Goal: Information Seeking & Learning: Learn about a topic

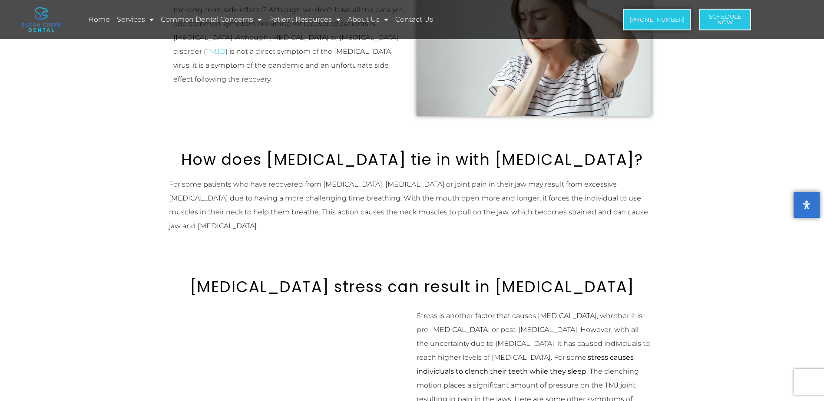
scroll to position [261, 0]
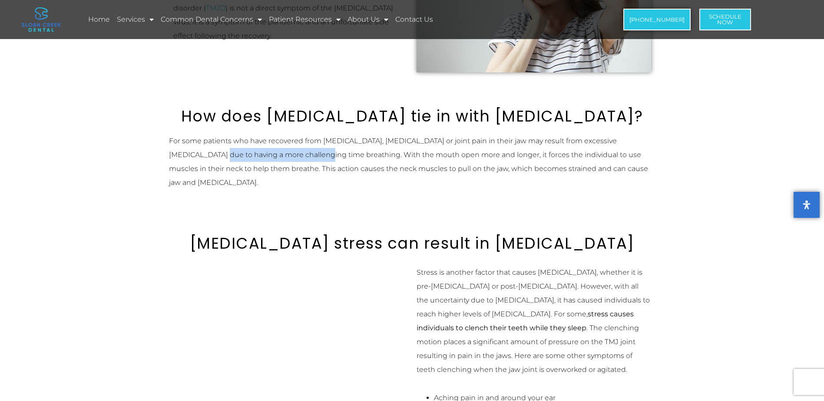
drag, startPoint x: 183, startPoint y: 154, endPoint x: 288, endPoint y: 155, distance: 104.7
click at [288, 155] on p "For some patients who have recovered from [MEDICAL_DATA], [MEDICAL_DATA] or joi…" at bounding box center [412, 162] width 487 height 56
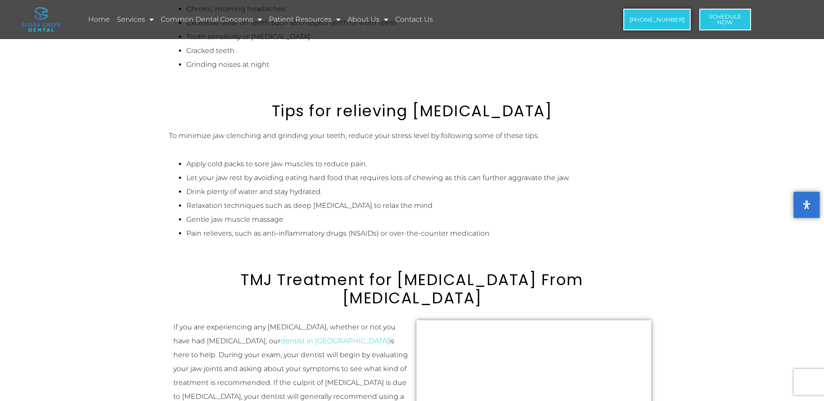
scroll to position [1043, 0]
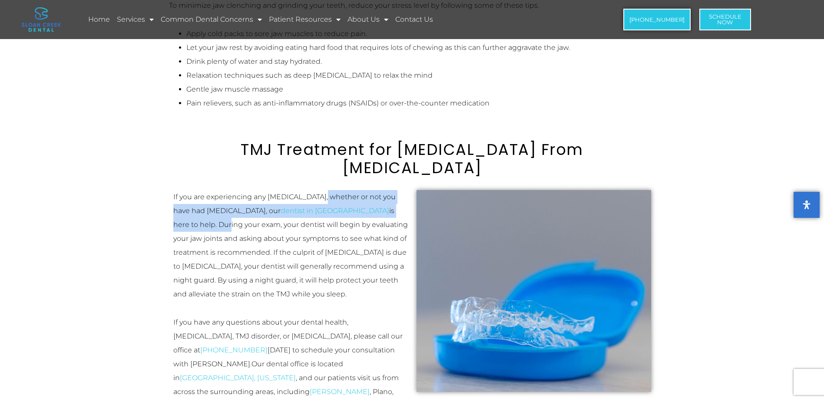
drag, startPoint x: 322, startPoint y: 167, endPoint x: 340, endPoint y: 174, distance: 19.1
click at [340, 190] on p "If you are experiencing any [MEDICAL_DATA], whether or not you have had [MEDICA…" at bounding box center [290, 245] width 235 height 111
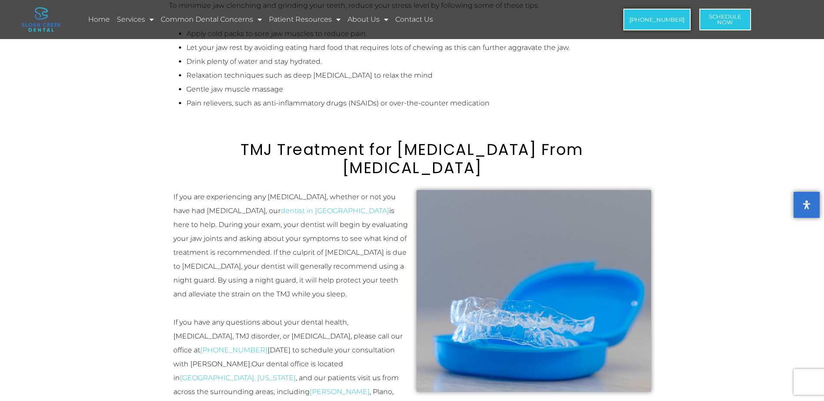
drag, startPoint x: 340, startPoint y: 174, endPoint x: 328, endPoint y: 198, distance: 26.6
click at [328, 198] on p "If you are experiencing any [MEDICAL_DATA], whether or not you have had [MEDICA…" at bounding box center [290, 245] width 235 height 111
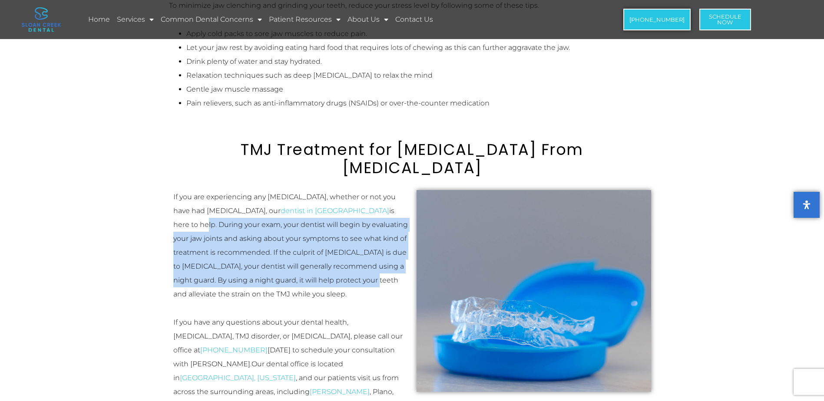
drag, startPoint x: 316, startPoint y: 178, endPoint x: 340, endPoint y: 253, distance: 79.3
click at [340, 253] on p "If you are experiencing any [MEDICAL_DATA], whether or not you have had [MEDICA…" at bounding box center [290, 245] width 235 height 111
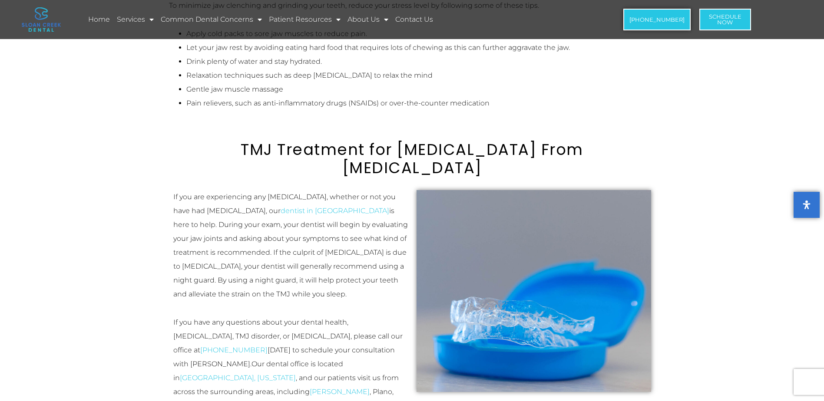
drag, startPoint x: 340, startPoint y: 253, endPoint x: 299, endPoint y: 274, distance: 45.5
click at [299, 274] on div "If you are experiencing any [MEDICAL_DATA], whether or not you have had [MEDICA…" at bounding box center [290, 301] width 235 height 223
